Goal: Information Seeking & Learning: Learn about a topic

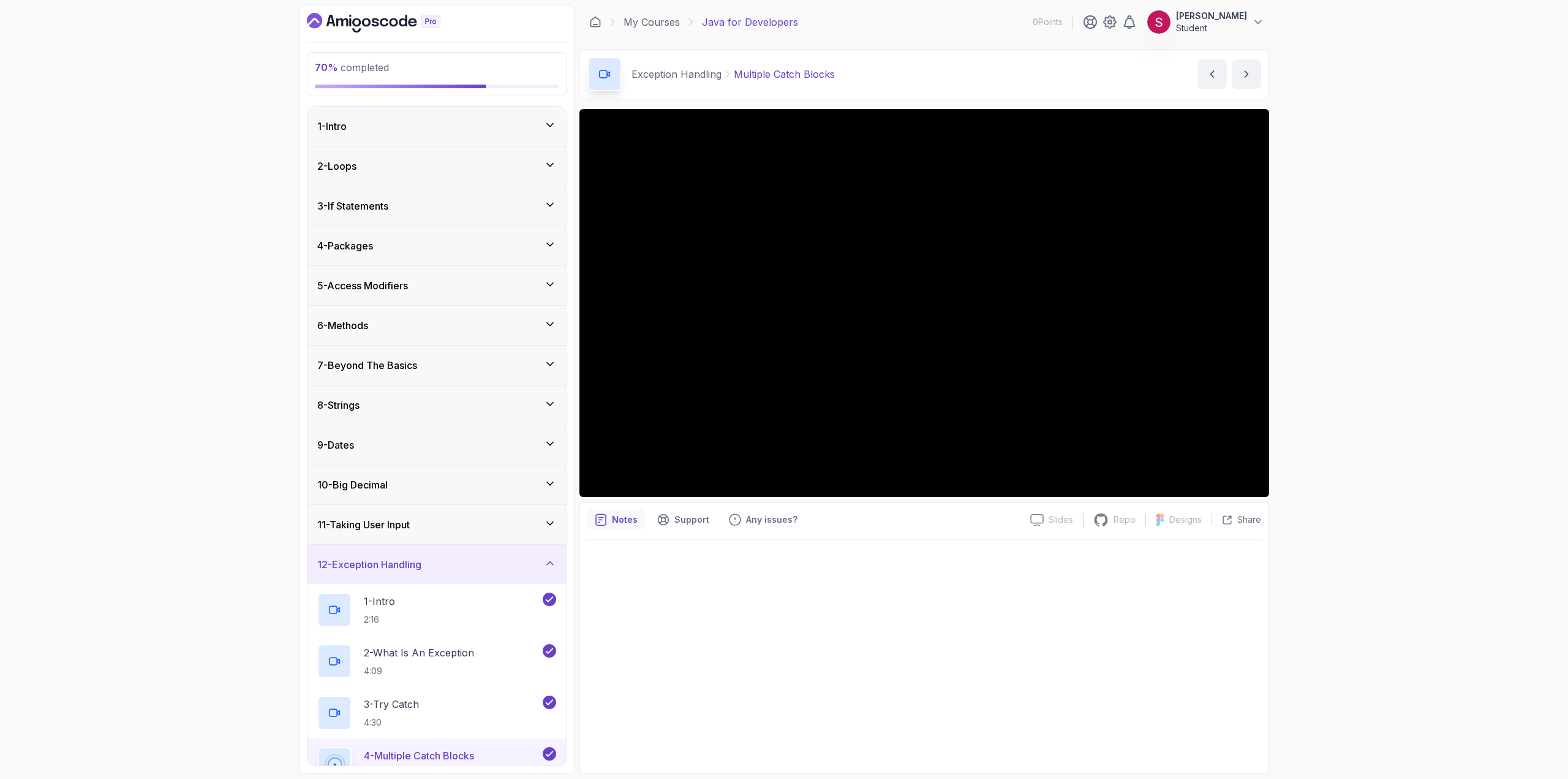
click at [1393, 273] on div "70 % completed 1 - Intro 2 - Loops 3 - If Statements 4 - Packages 5 - Access Mo…" at bounding box center [784, 390] width 1568 height 779
click at [414, 162] on div "2 - Loops" at bounding box center [436, 166] width 239 height 15
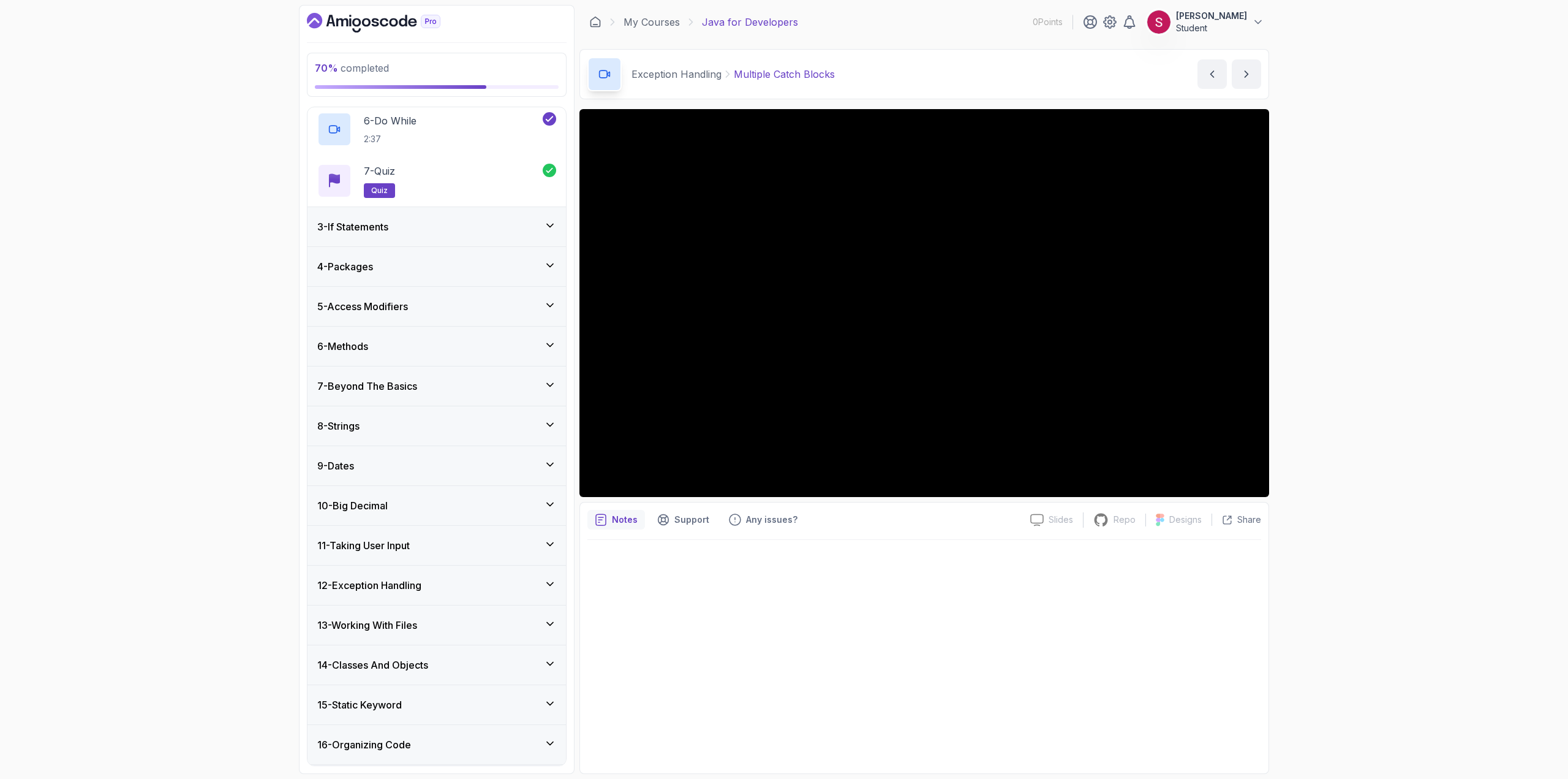
scroll to position [368, 0]
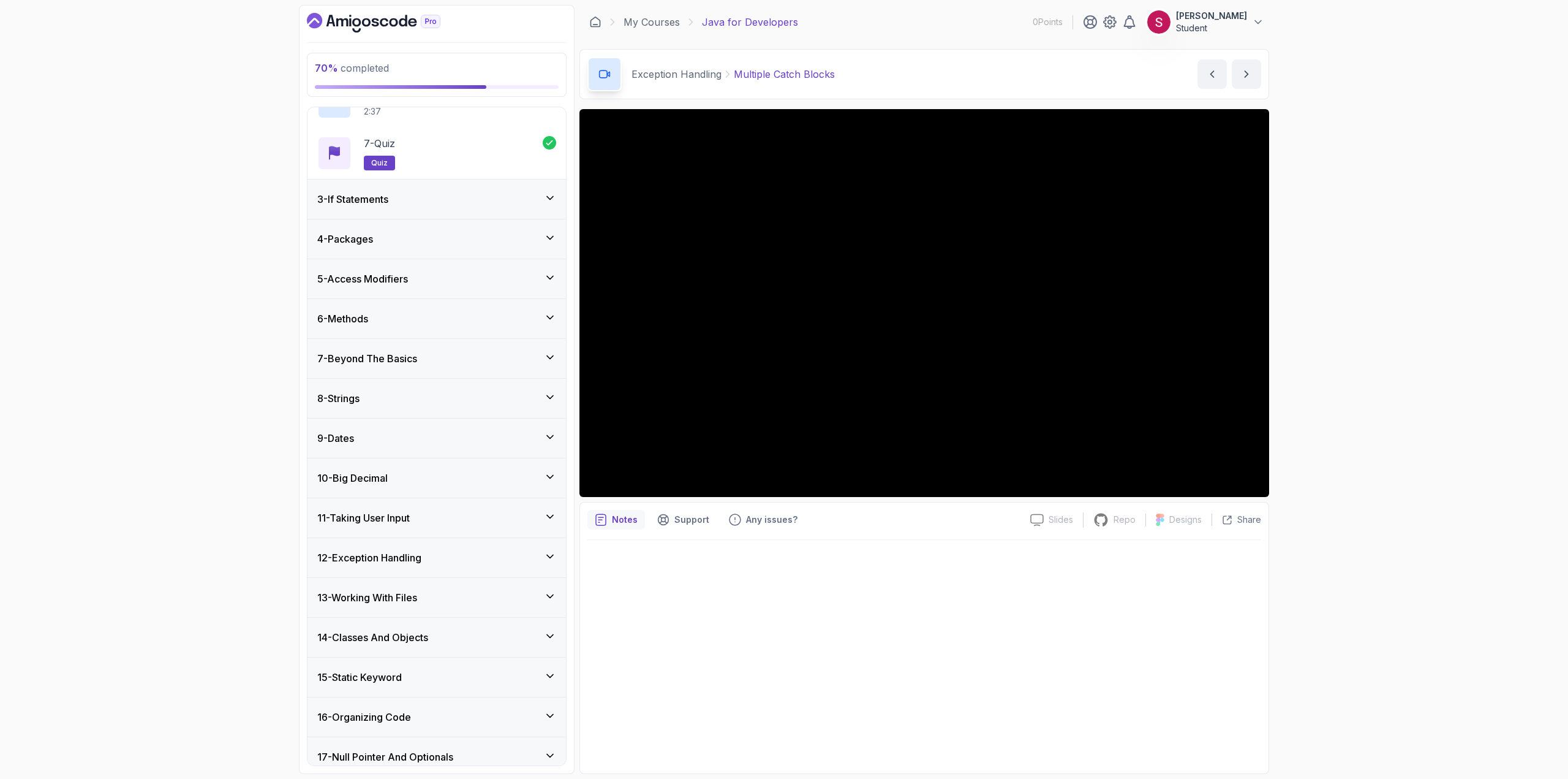
click at [454, 201] on div "3 - If Statements" at bounding box center [436, 199] width 239 height 15
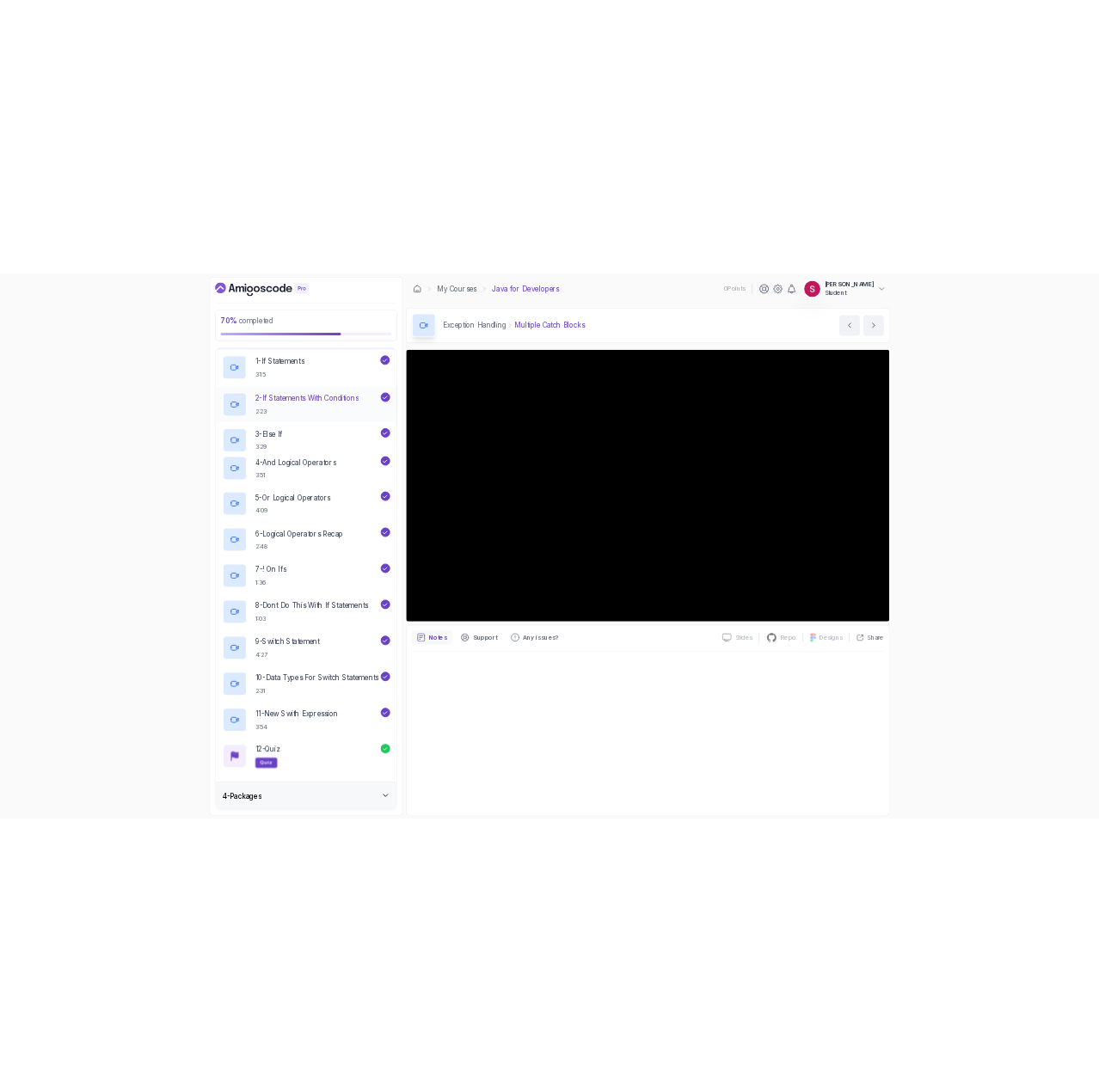
scroll to position [138, 0]
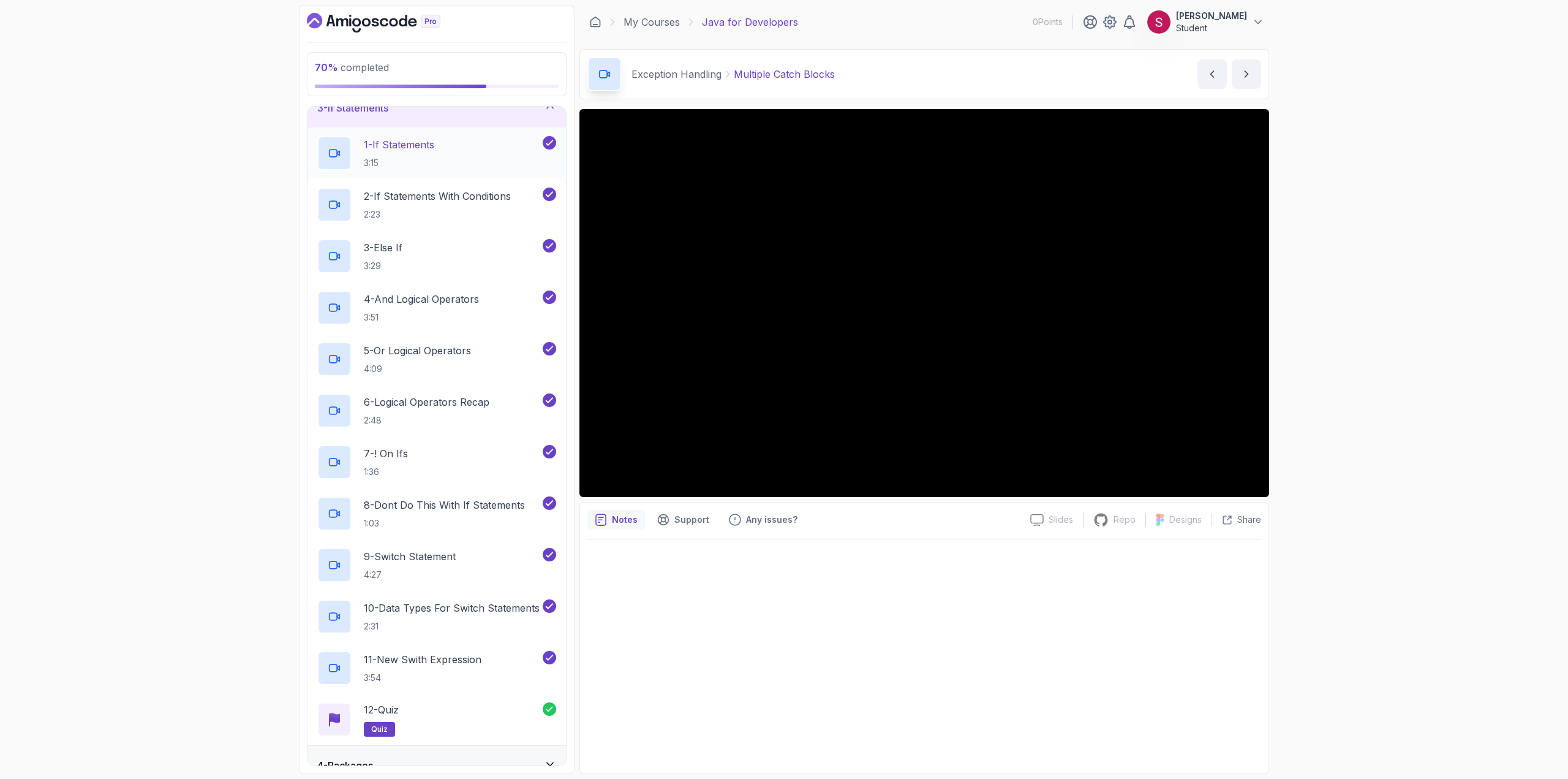
click at [474, 137] on div "1 - If Statements 3:15" at bounding box center [428, 153] width 223 height 35
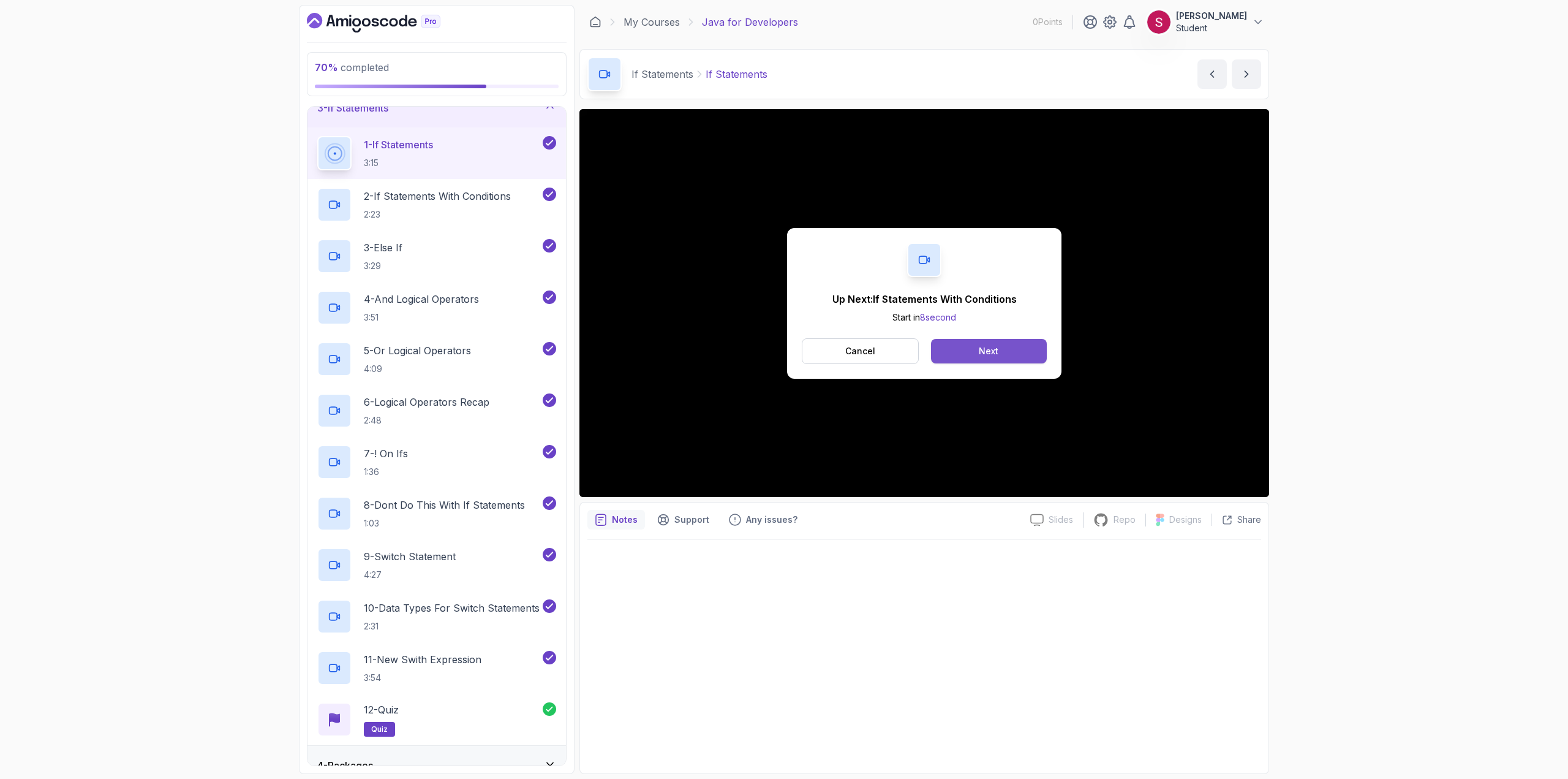
click at [966, 343] on button "Next" at bounding box center [989, 351] width 116 height 25
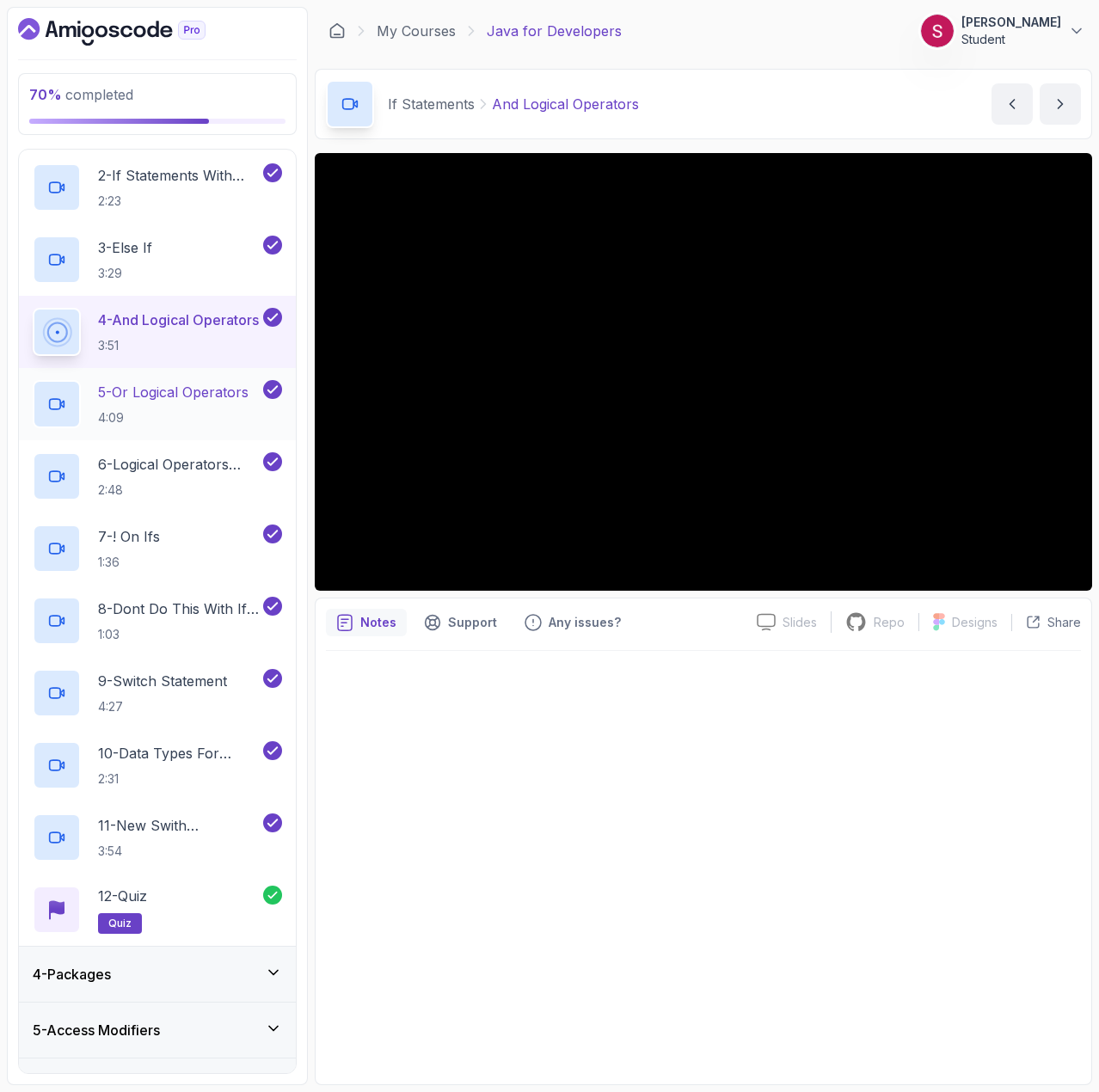
scroll to position [309, 0]
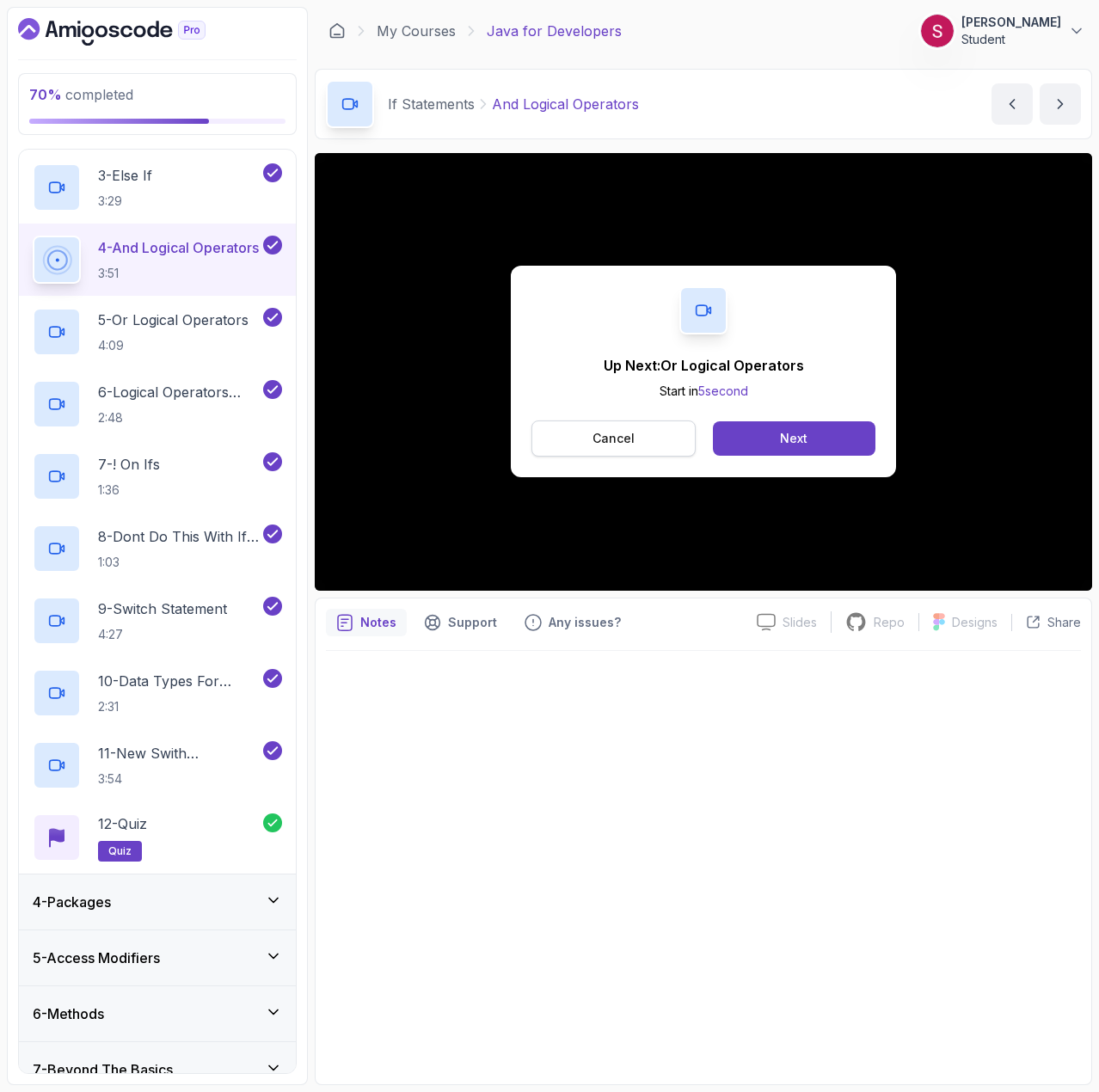
click at [656, 443] on button "Cancel" at bounding box center [614, 438] width 165 height 36
click at [797, 441] on div "Next" at bounding box center [793, 438] width 28 height 17
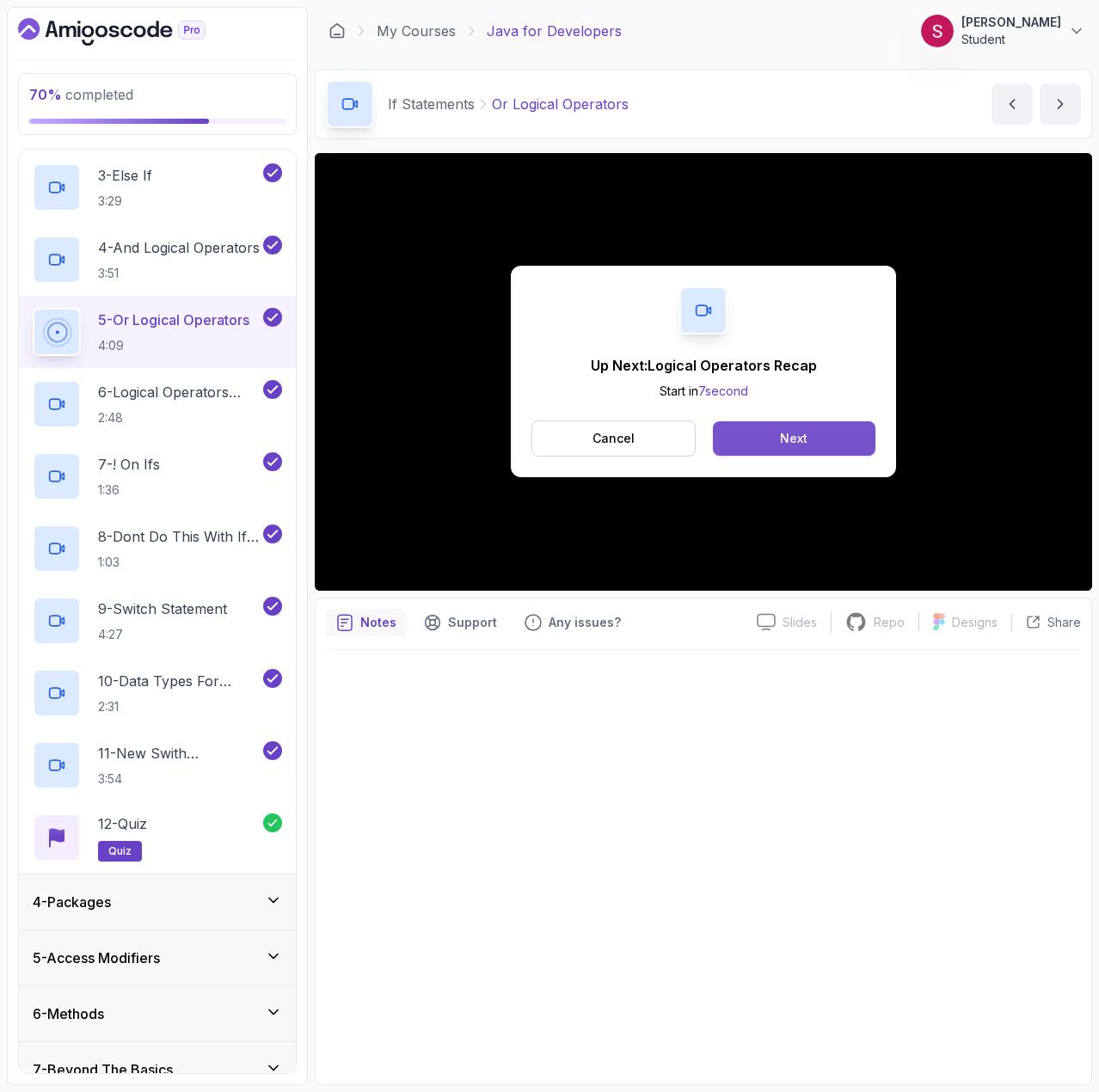
click at [812, 445] on button "Next" at bounding box center [794, 438] width 163 height 35
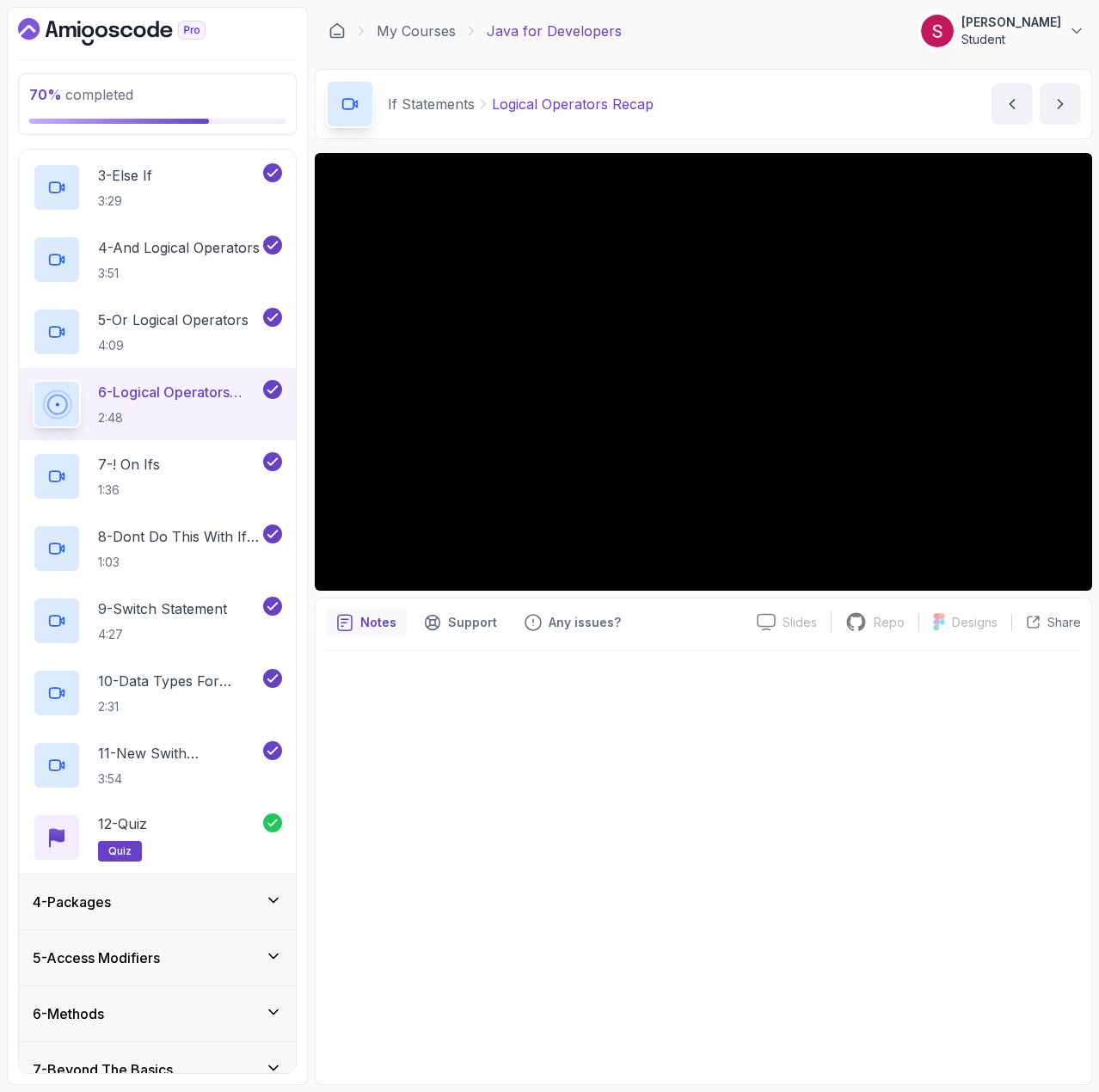
click at [802, 43] on div "My Courses Java for Developers 0 Points Serhii Lavreniuk Student" at bounding box center [702, 31] width 777 height 48
click at [806, 51] on div "My Courses Java for Developers 0 Points Serhii Lavreniuk Student" at bounding box center [702, 31] width 777 height 48
